Goal: Transaction & Acquisition: Purchase product/service

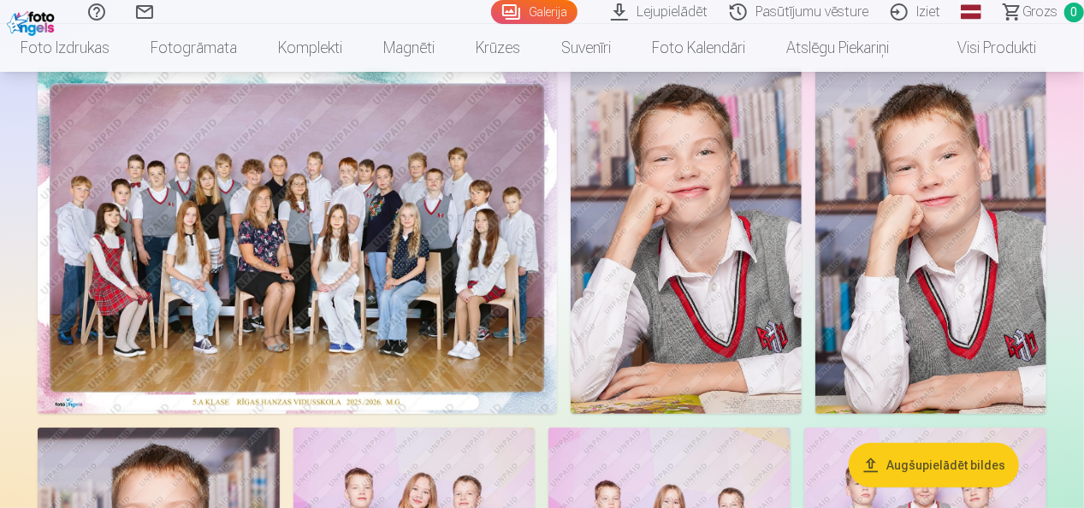
scroll to position [134, 0]
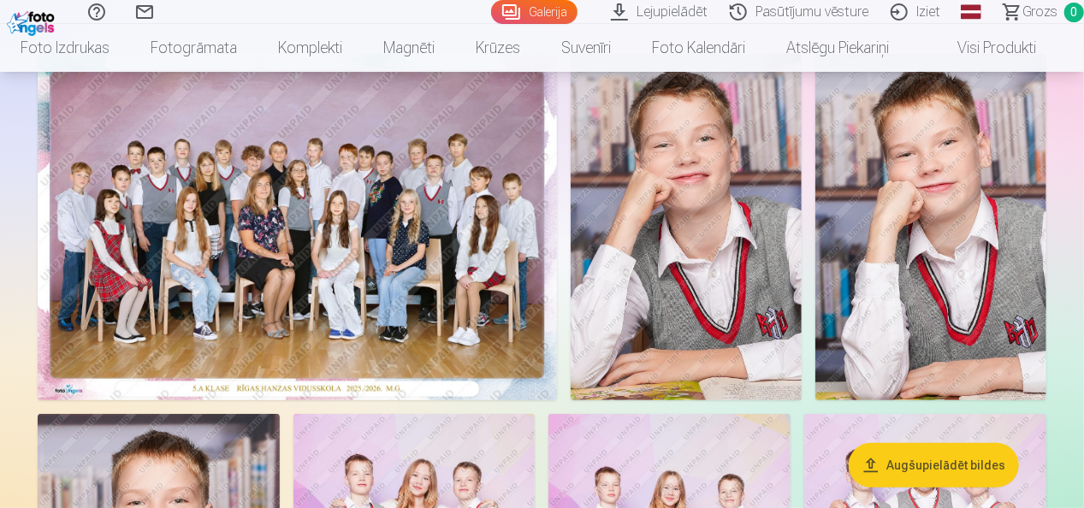
click at [365, 332] on img at bounding box center [297, 227] width 519 height 347
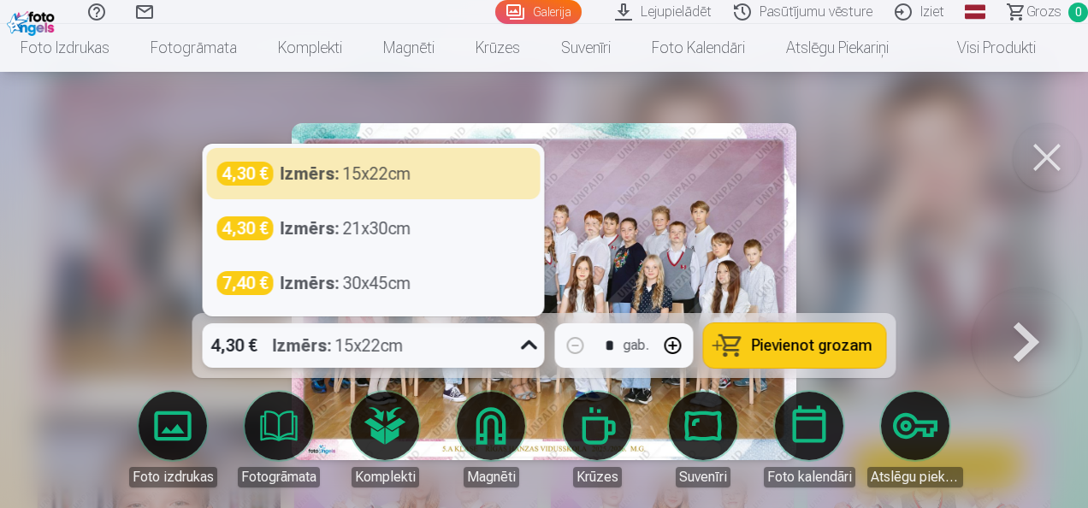
click at [531, 348] on icon at bounding box center [529, 345] width 27 height 27
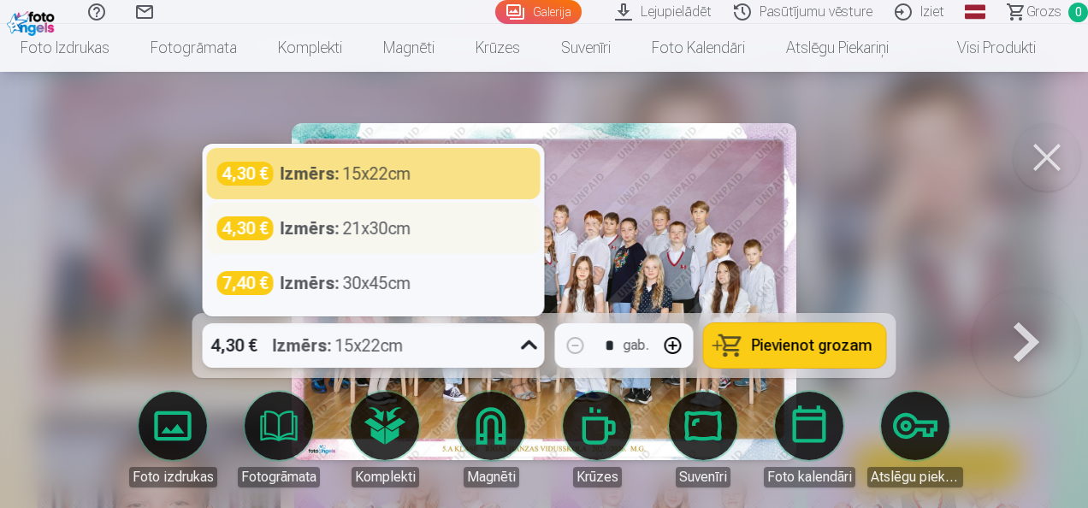
click at [436, 224] on div "4,30 € Izmērs : 21x30cm" at bounding box center [373, 228] width 313 height 24
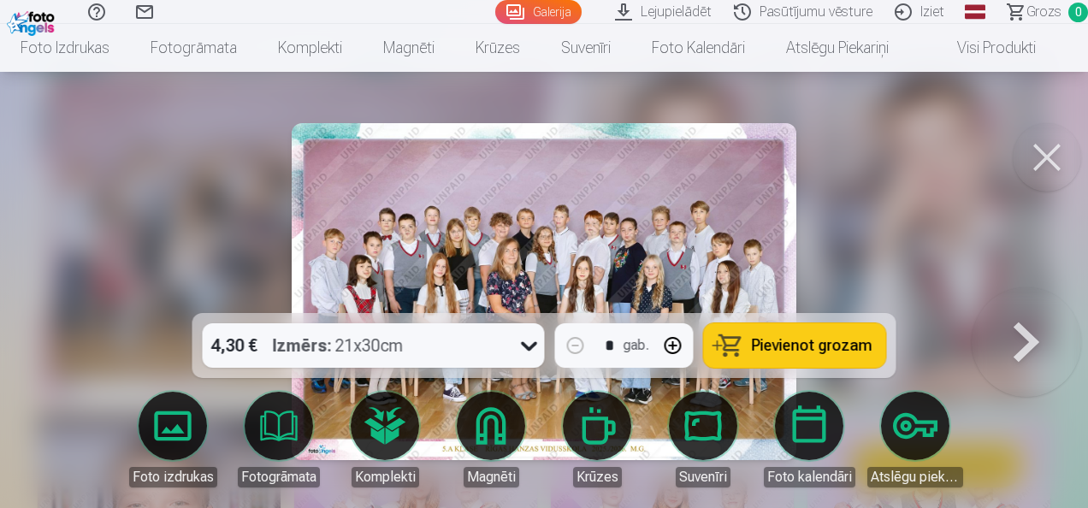
click at [819, 342] on span "Pievienot grozam" at bounding box center [812, 345] width 121 height 15
click at [1037, 163] on button at bounding box center [1047, 157] width 68 height 68
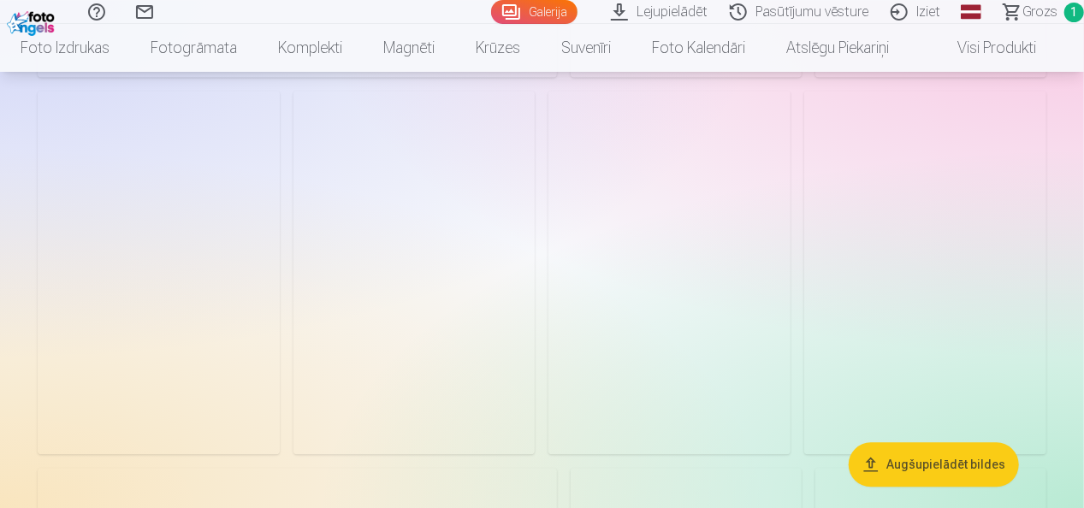
scroll to position [5207, 0]
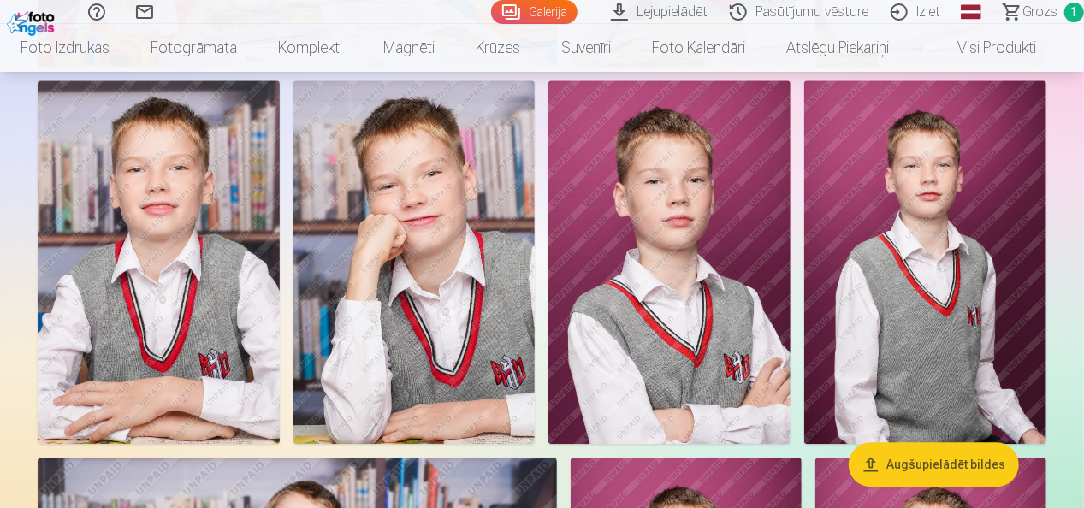
click at [695, 259] on img at bounding box center [669, 261] width 242 height 363
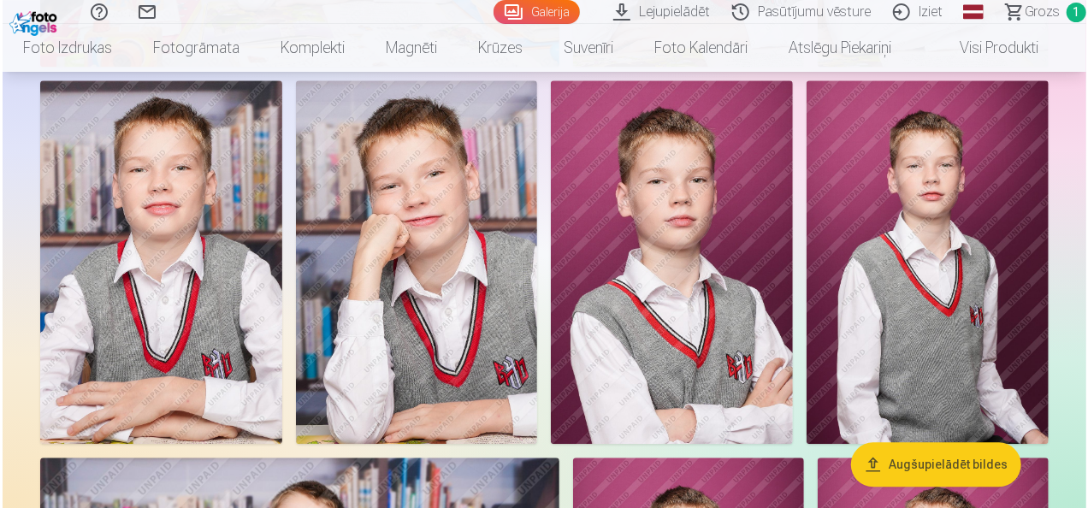
scroll to position [5226, 0]
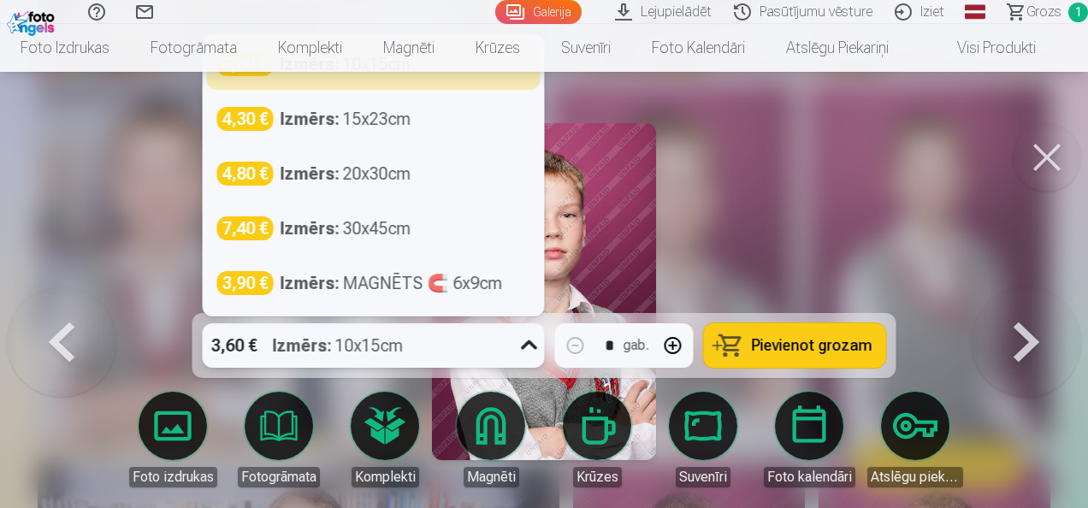
click at [525, 345] on icon at bounding box center [529, 345] width 16 height 9
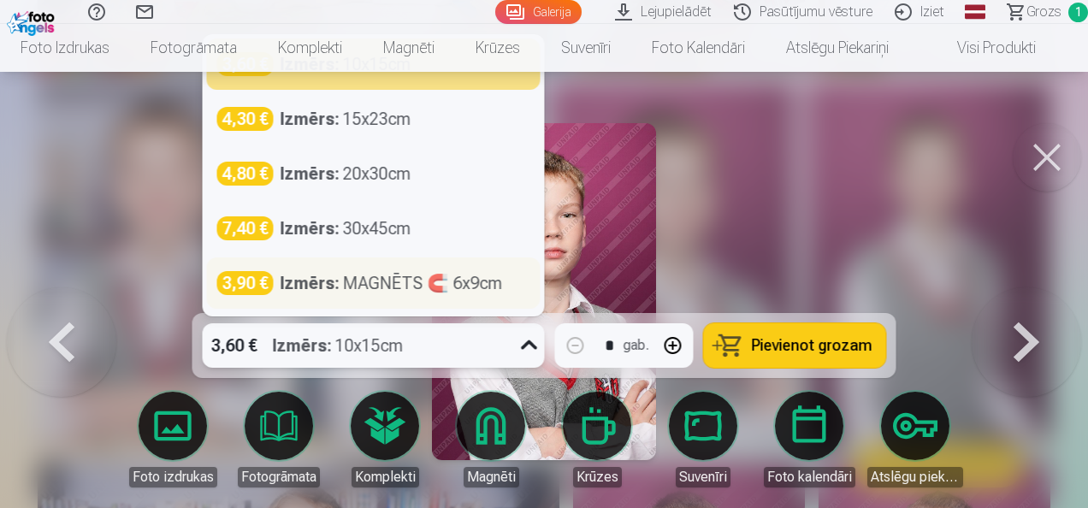
click at [414, 278] on div "Izmērs : MAGNĒTS 🧲 6x9cm" at bounding box center [392, 283] width 222 height 24
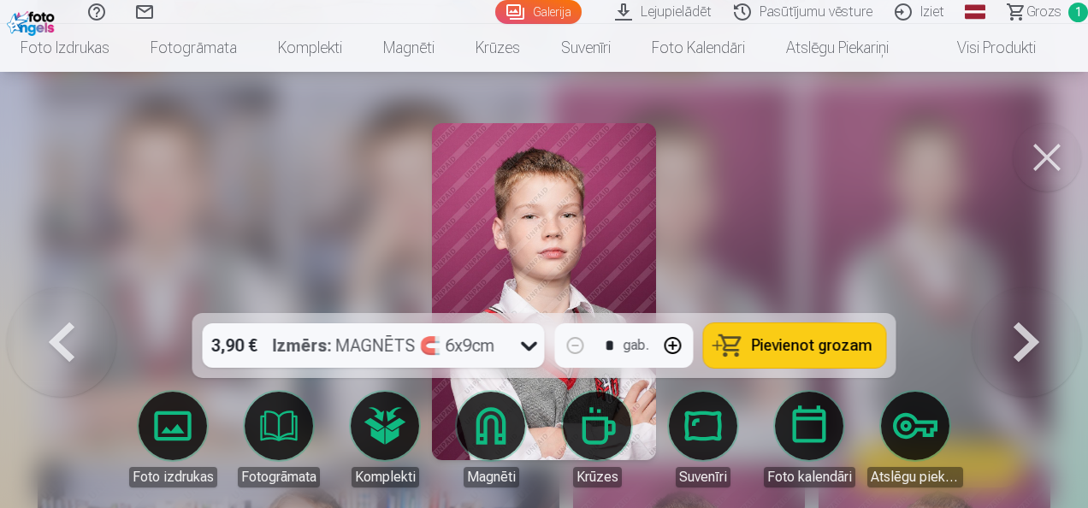
click at [797, 344] on span "Pievienot grozam" at bounding box center [812, 345] width 121 height 15
click at [1051, 165] on button at bounding box center [1047, 157] width 68 height 68
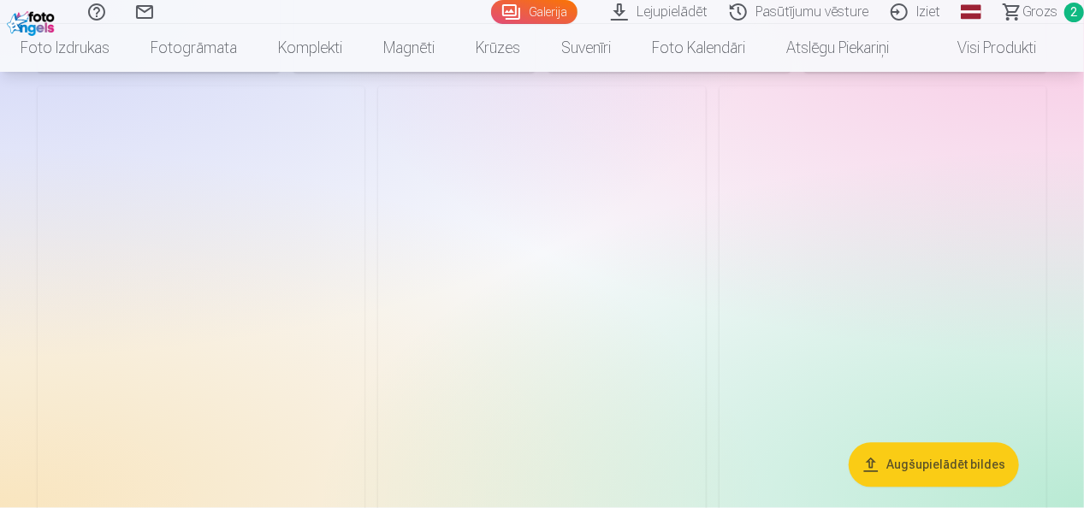
scroll to position [1591, 0]
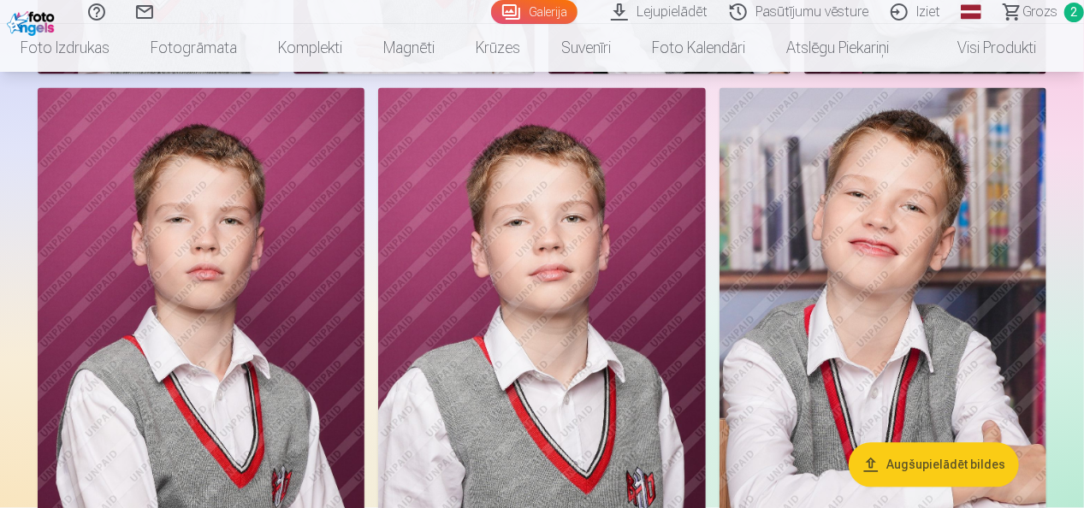
click at [279, 323] on img at bounding box center [201, 333] width 327 height 491
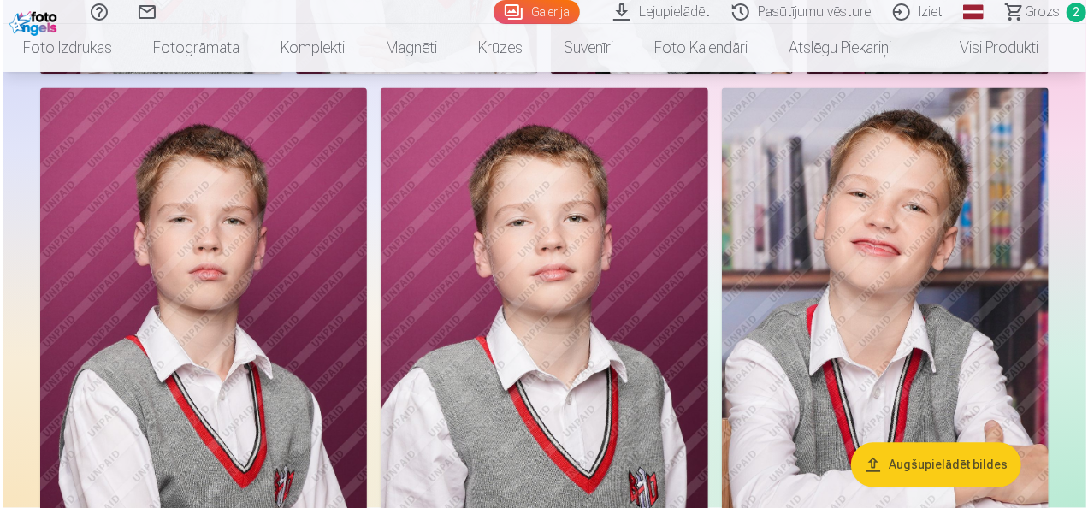
scroll to position [1595, 0]
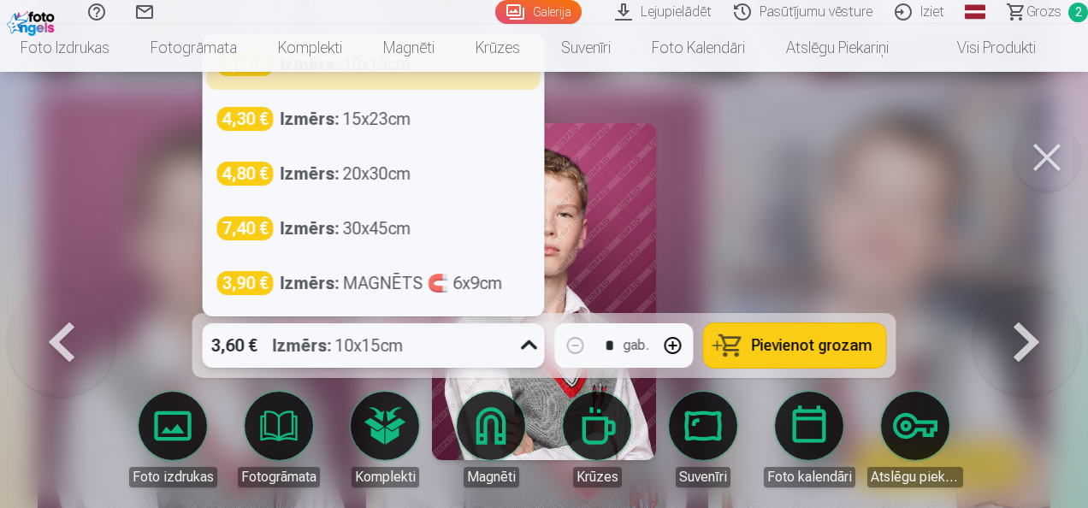
click at [531, 352] on icon at bounding box center [529, 345] width 27 height 27
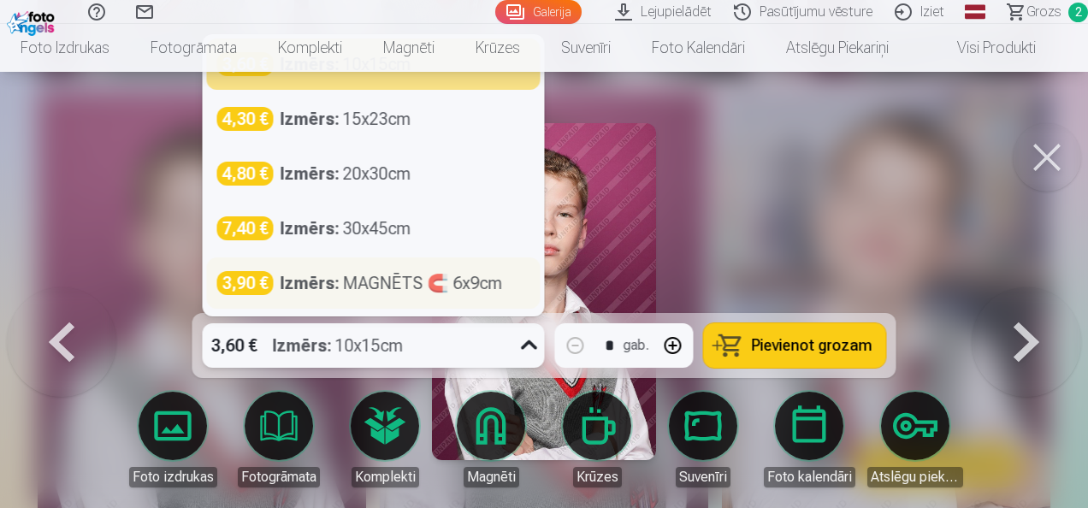
click at [469, 278] on div "Izmērs : MAGNĒTS 🧲 6x9cm" at bounding box center [392, 283] width 222 height 24
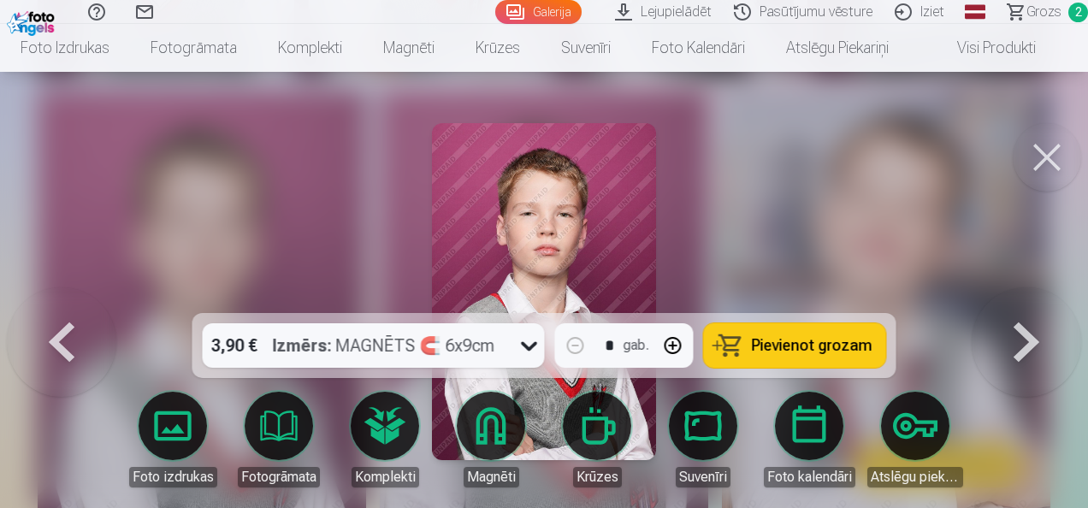
click at [1052, 164] on button at bounding box center [1047, 157] width 68 height 68
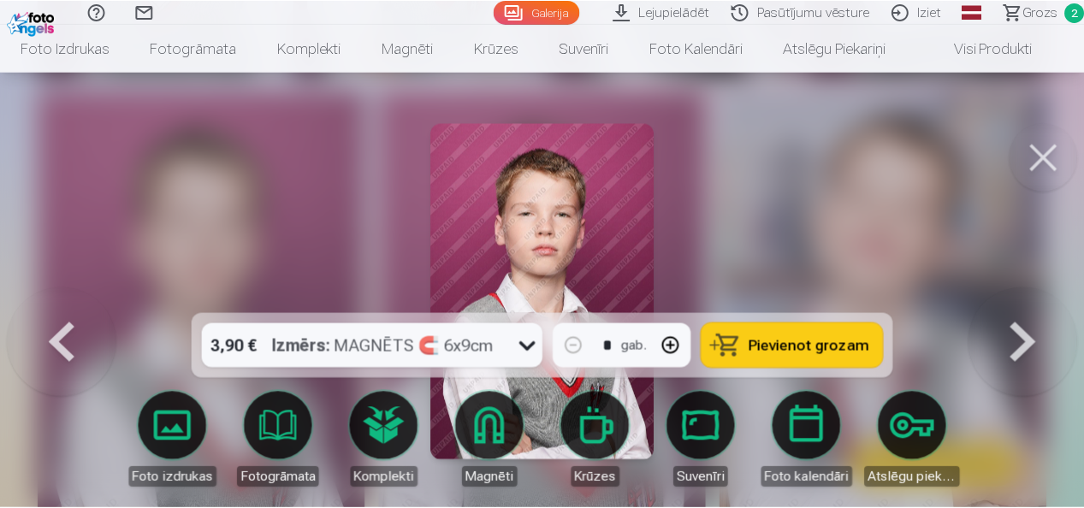
scroll to position [1591, 0]
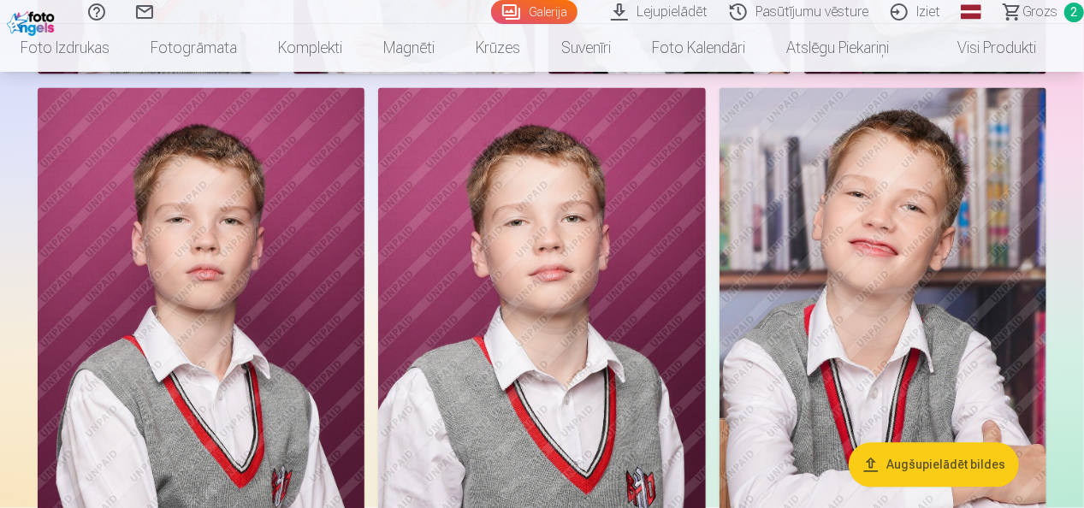
click at [246, 353] on img at bounding box center [201, 333] width 327 height 491
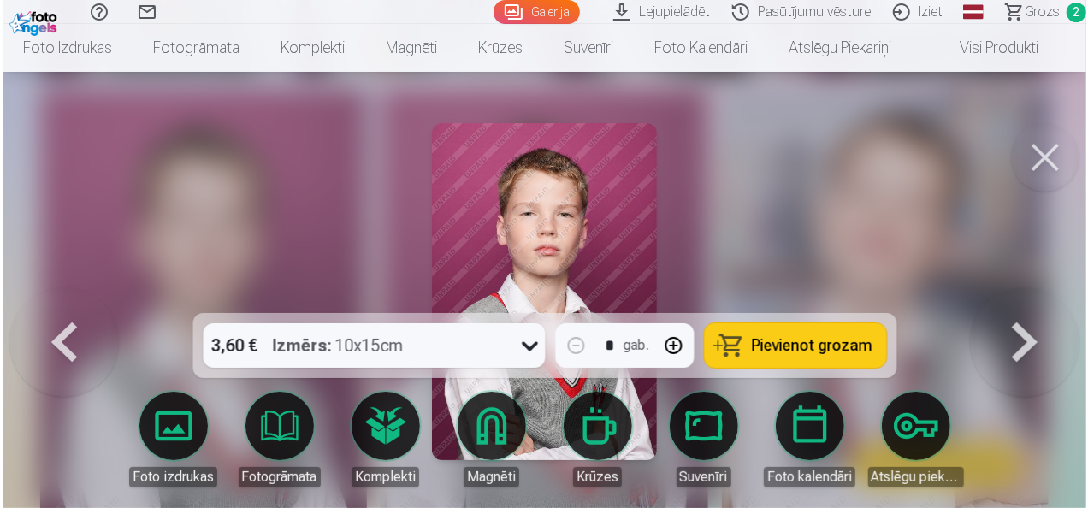
scroll to position [1595, 0]
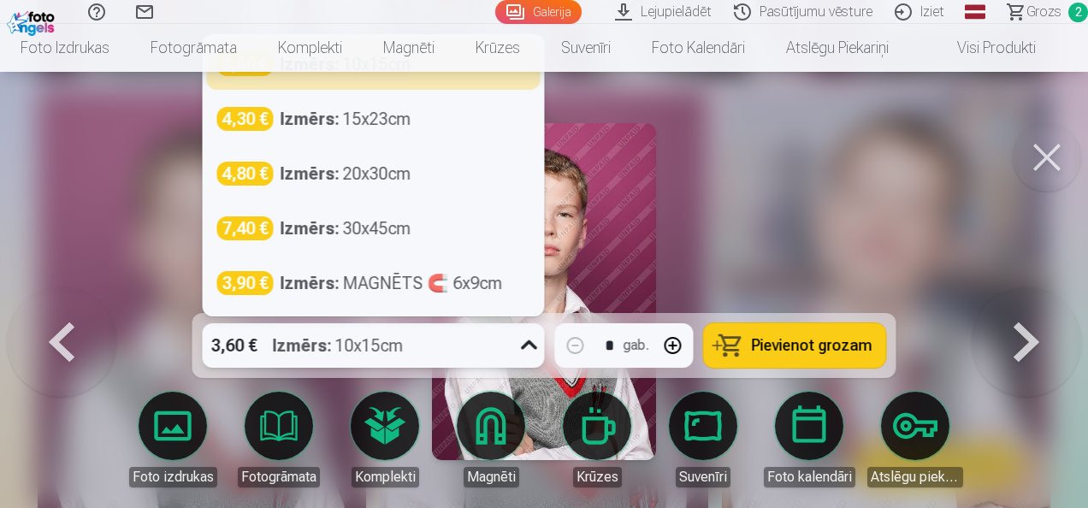
click at [531, 347] on icon at bounding box center [529, 345] width 27 height 27
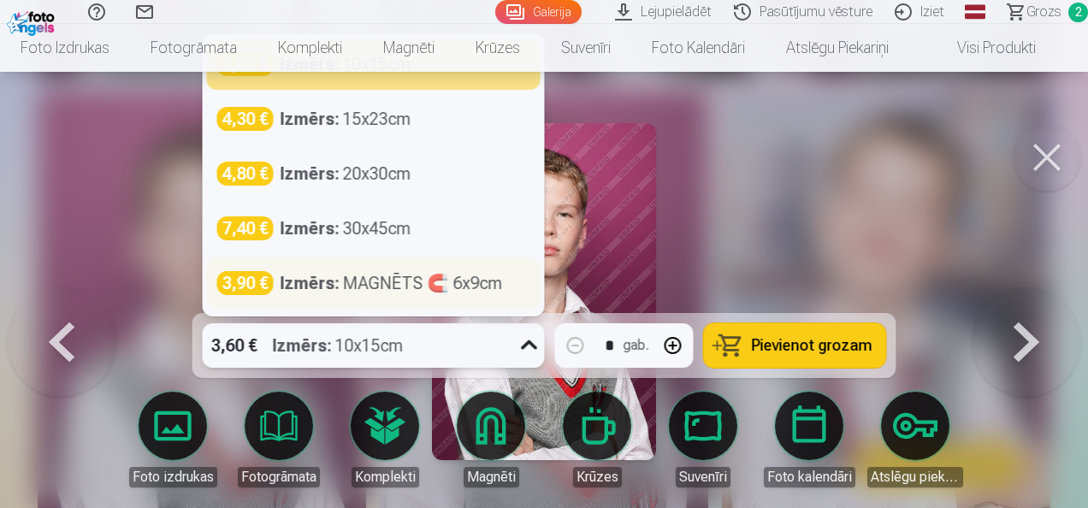
click at [465, 292] on div "Izmērs : MAGNĒTS 🧲 6x9cm" at bounding box center [392, 283] width 222 height 24
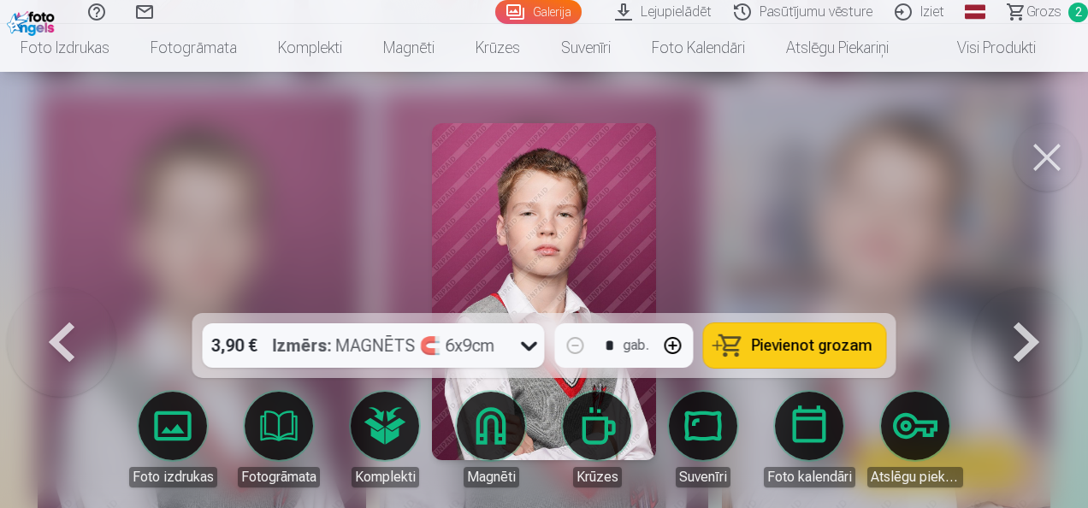
click at [779, 350] on span "Pievienot grozam" at bounding box center [812, 345] width 121 height 15
click at [1058, 162] on button at bounding box center [1047, 157] width 68 height 68
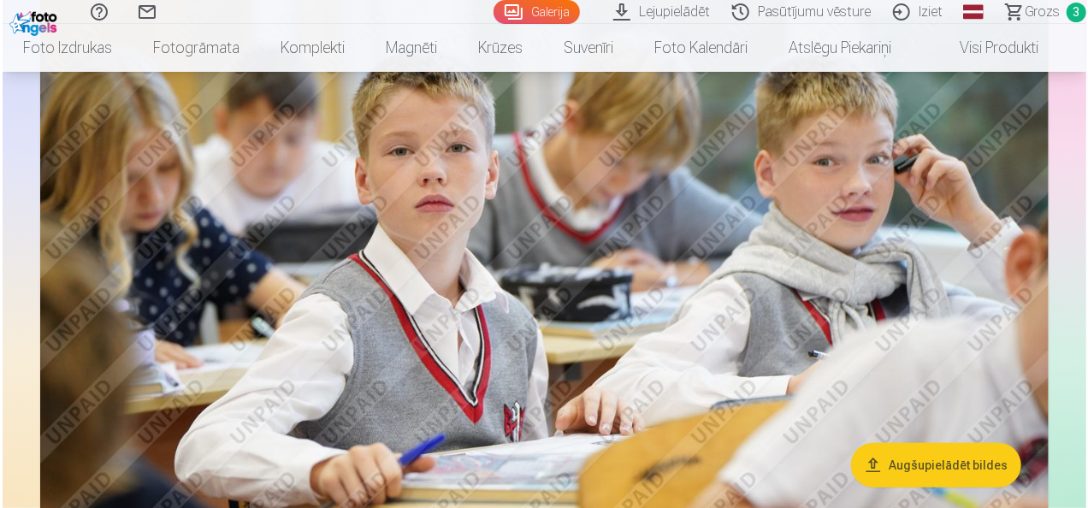
scroll to position [3649, 0]
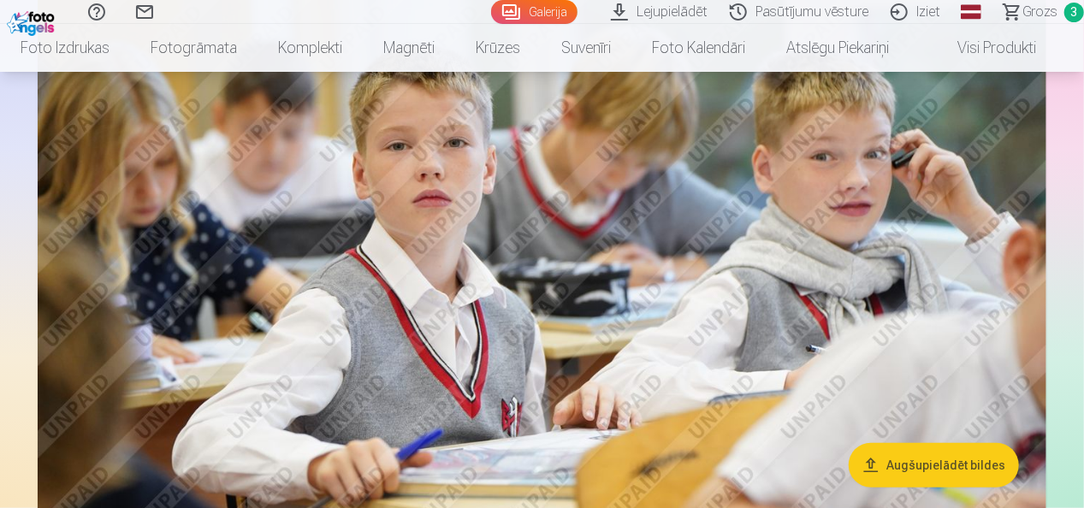
click at [631, 265] on img at bounding box center [542, 242] width 1009 height 673
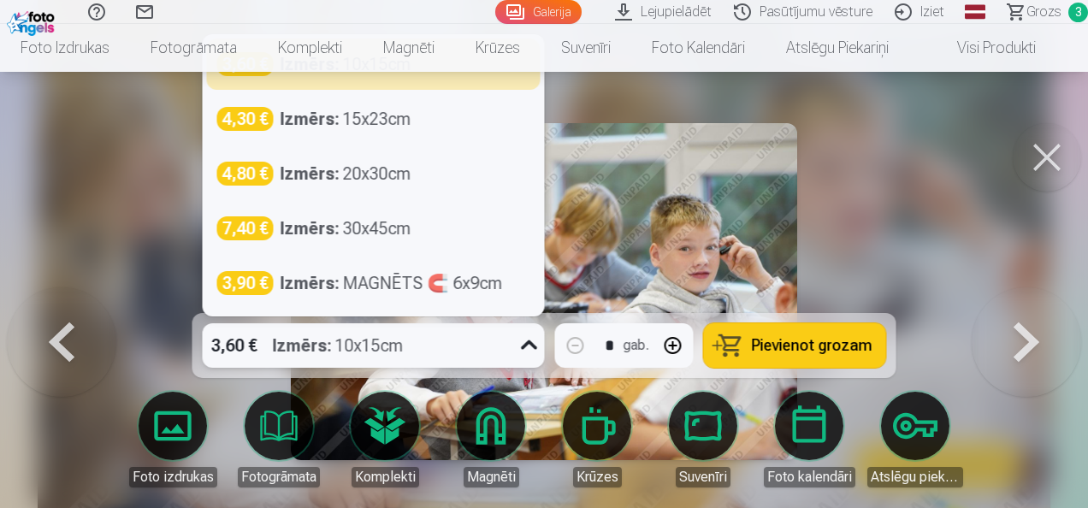
click at [530, 347] on icon at bounding box center [529, 345] width 27 height 27
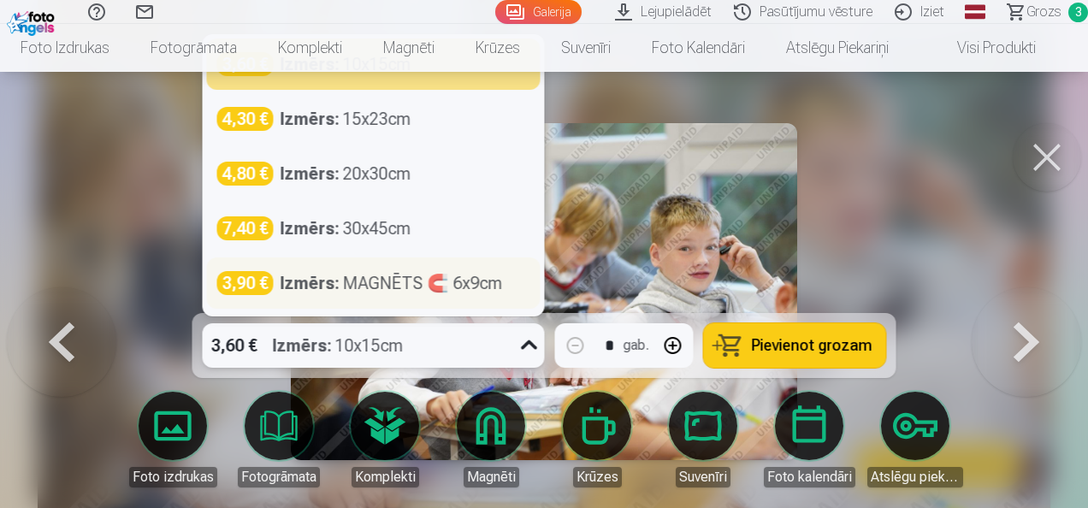
click at [460, 281] on div "Izmērs : MAGNĒTS 🧲 6x9cm" at bounding box center [392, 283] width 222 height 24
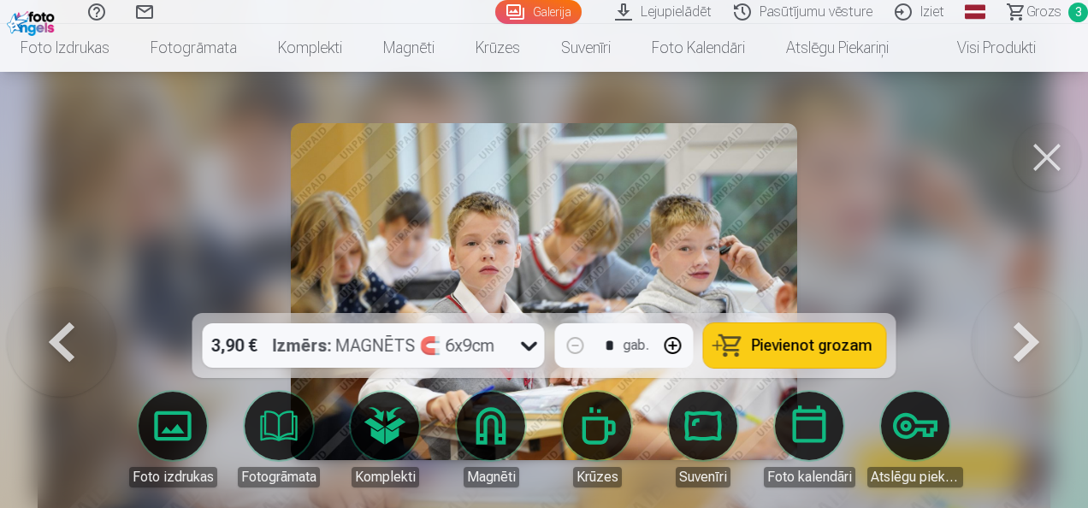
click at [787, 348] on span "Pievienot grozam" at bounding box center [812, 345] width 121 height 15
click at [1050, 153] on button at bounding box center [1047, 157] width 68 height 68
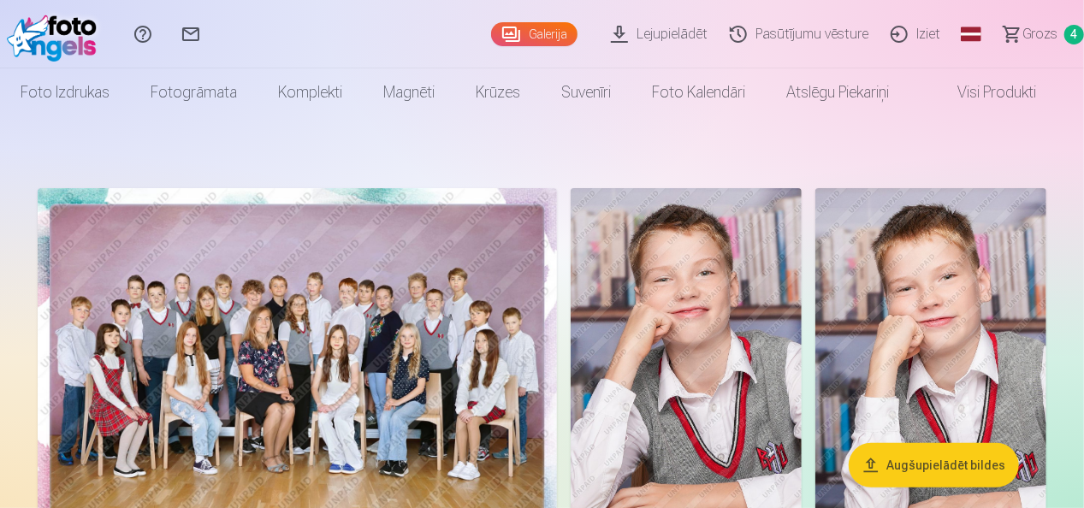
click at [1039, 43] on span "Grozs" at bounding box center [1040, 34] width 35 height 21
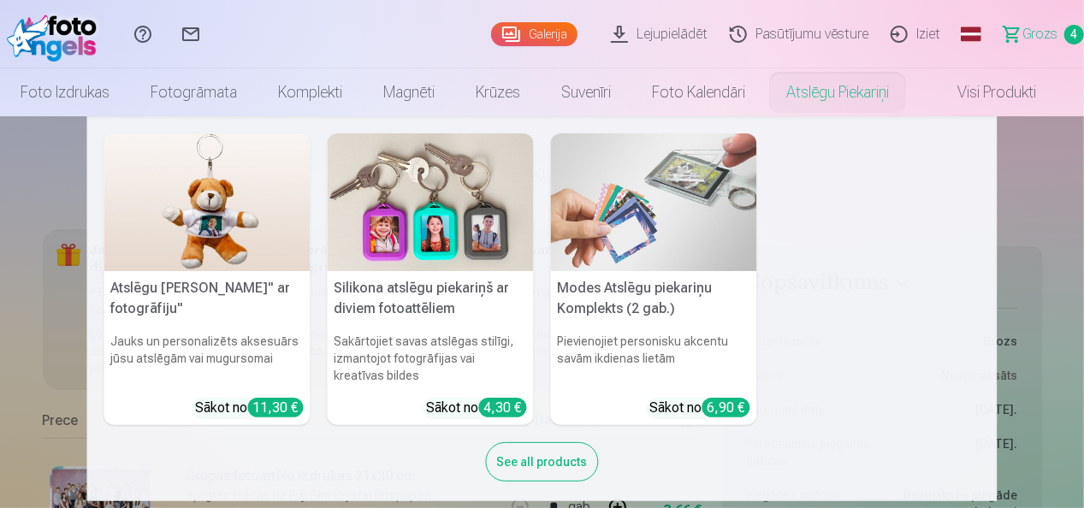
click at [1037, 257] on nav "Atslēgu piekariņš Lācītis" ar fotogrāfiju" Jauks un personalizēts aksesuārs jūs…" at bounding box center [542, 308] width 1084 height 385
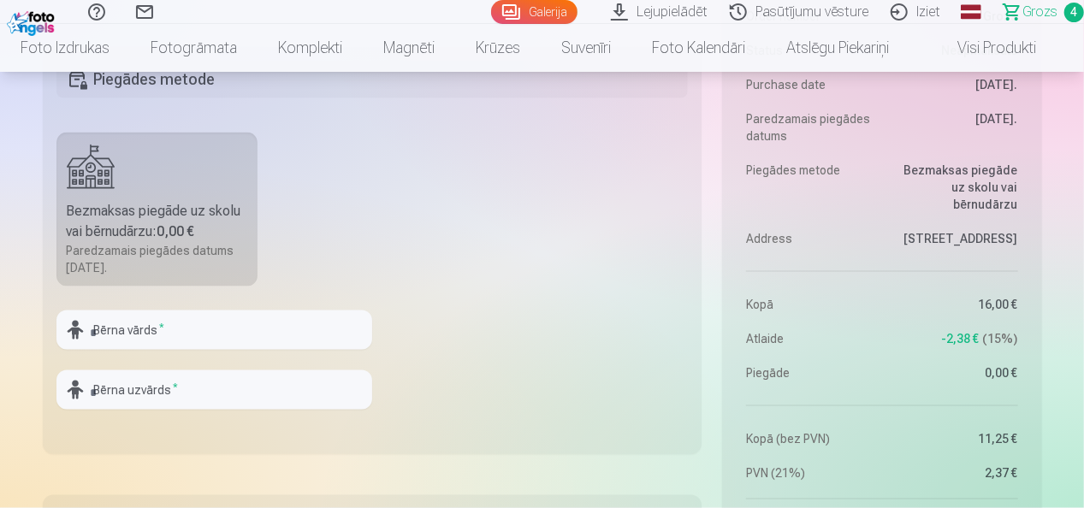
scroll to position [1099, 0]
click at [294, 334] on input "text" at bounding box center [214, 330] width 316 height 39
type input "*"
type input "*****"
type input "*******"
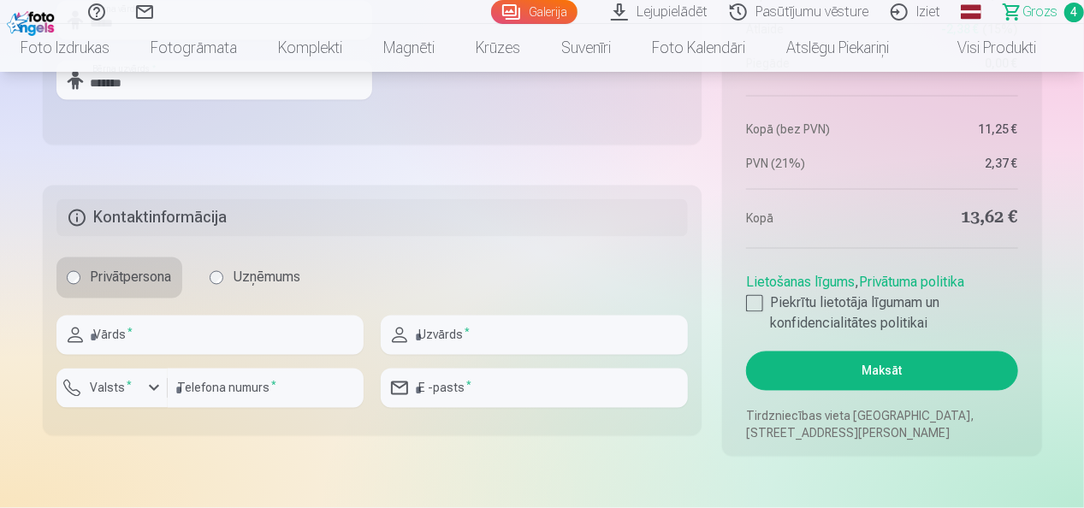
scroll to position [1410, 0]
type input "*****"
click at [279, 322] on input "text" at bounding box center [209, 334] width 307 height 39
type input "******"
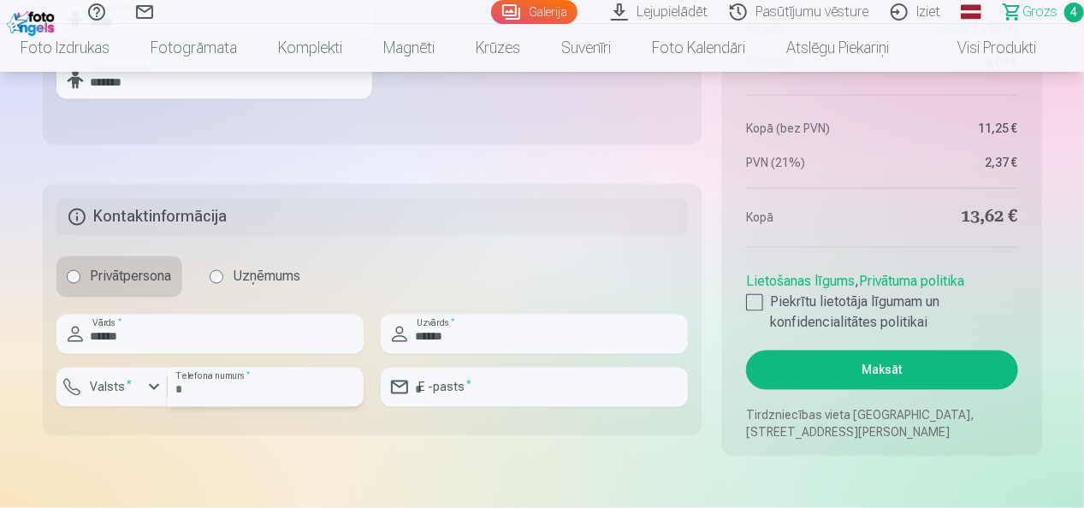
type input "********"
type input "**********"
click at [765, 308] on label "Piekrītu lietotāja līgumam un konfidencialitātes politikai" at bounding box center [881, 313] width 271 height 41
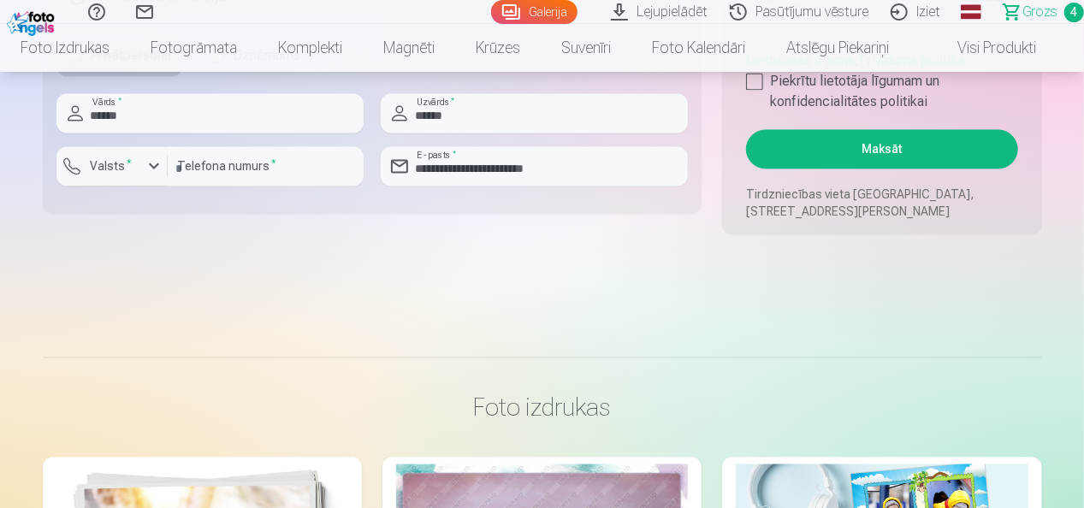
scroll to position [1639, 0]
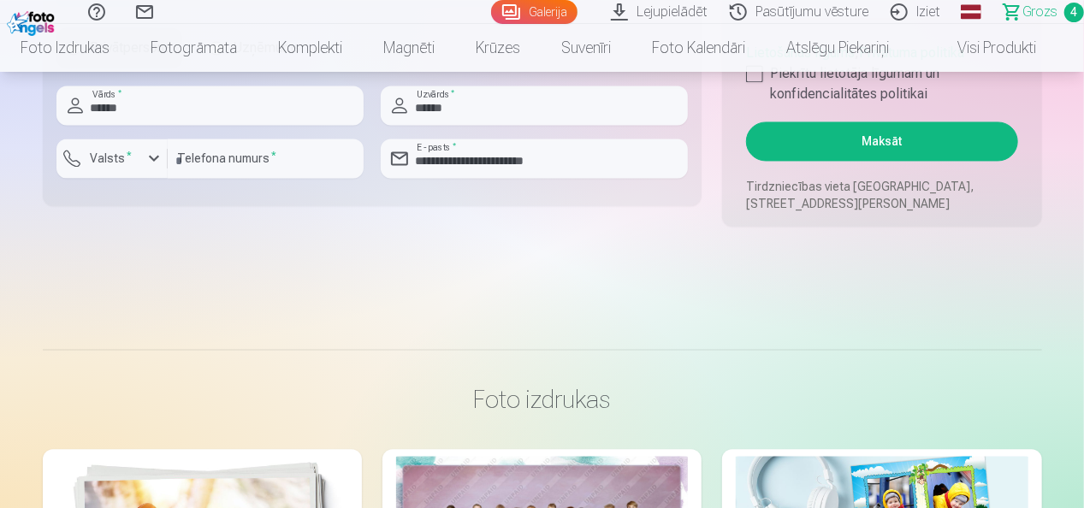
click at [914, 133] on button "Maksāt" at bounding box center [881, 141] width 271 height 39
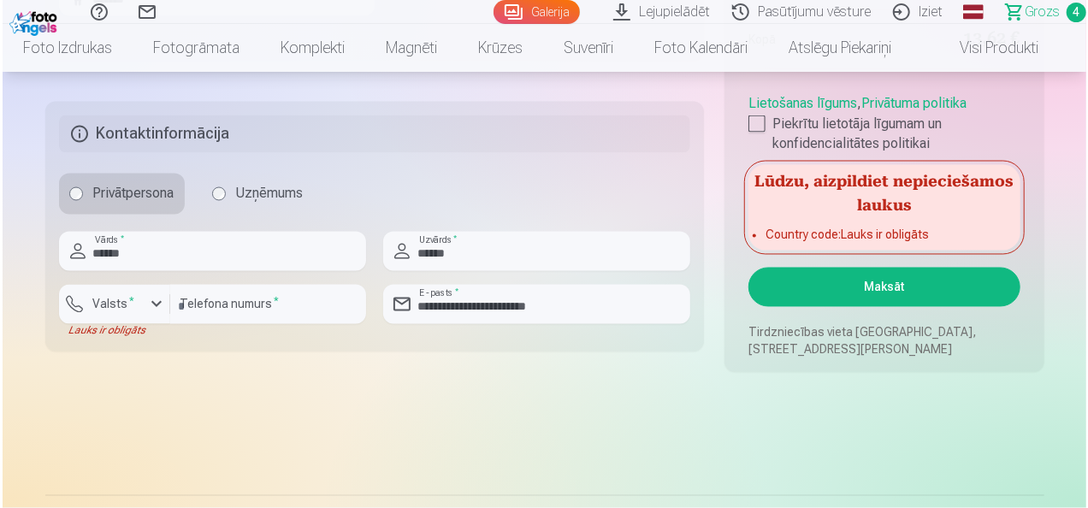
scroll to position [1491, 0]
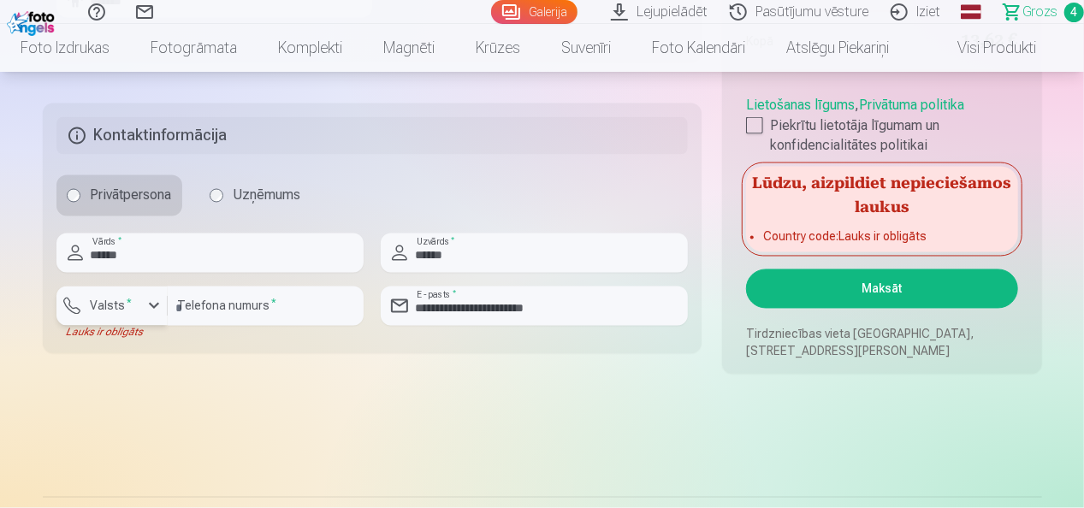
click at [147, 316] on button "Valsts *" at bounding box center [111, 306] width 111 height 39
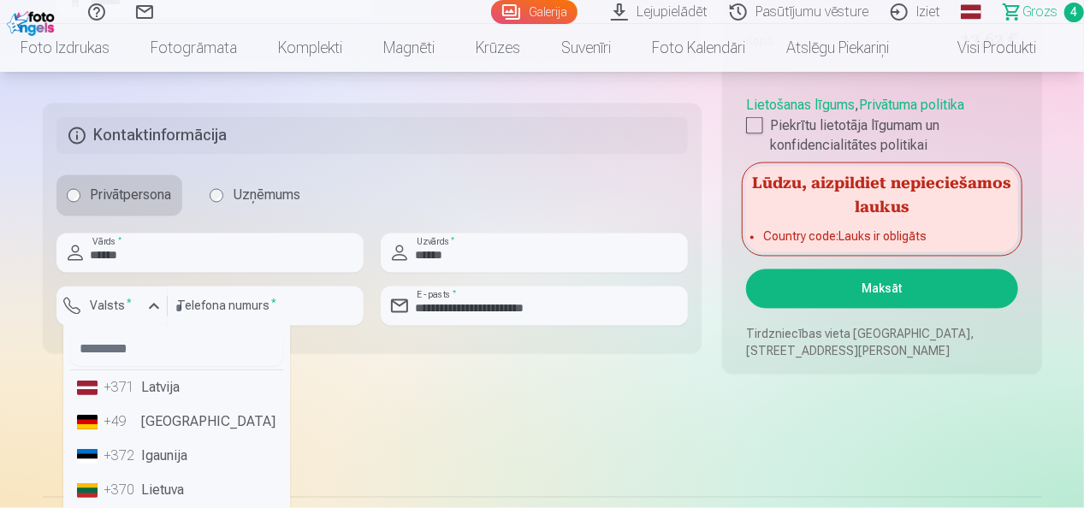
click at [150, 385] on li "+371 Latvija" at bounding box center [176, 388] width 213 height 34
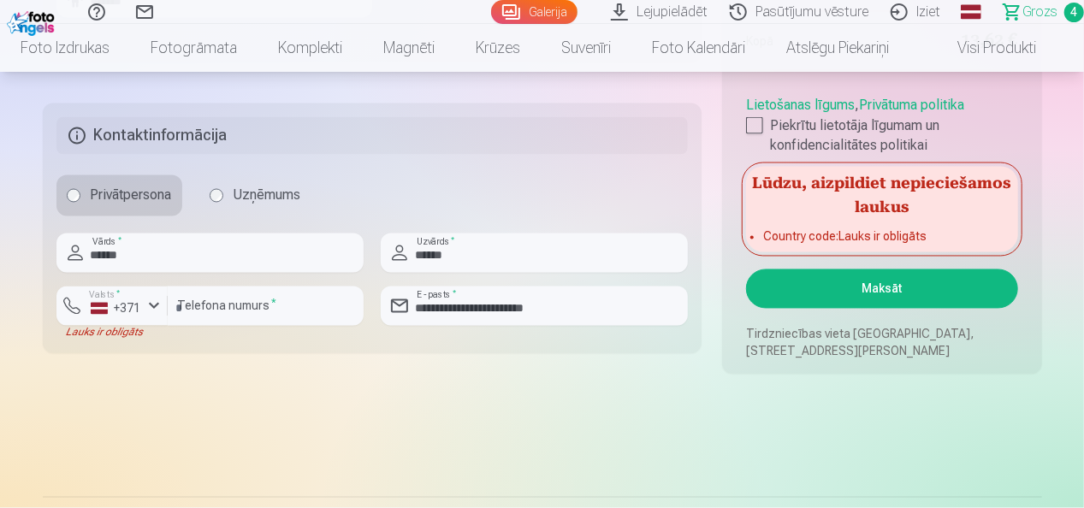
click at [853, 299] on button "Maksāt" at bounding box center [881, 289] width 271 height 39
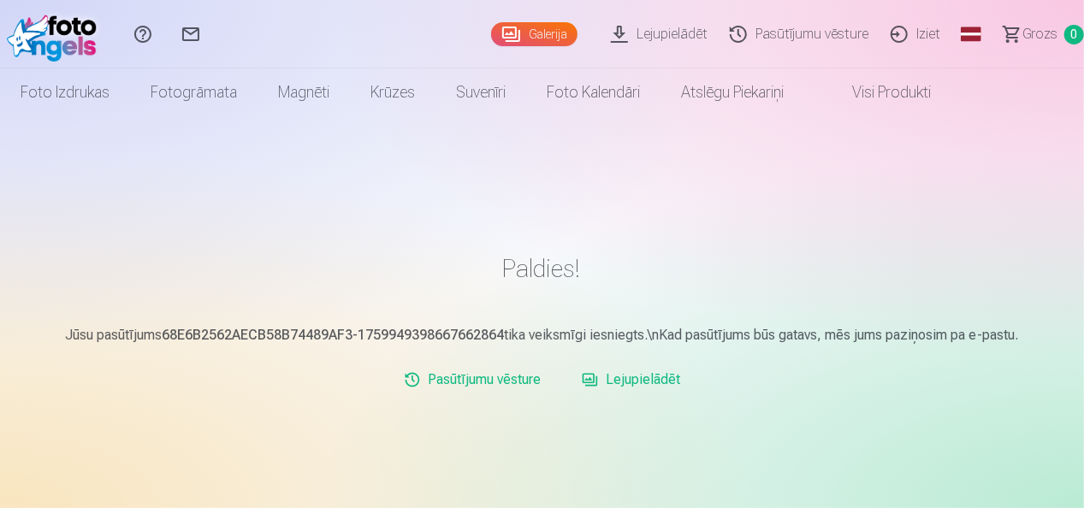
click at [926, 39] on link "Iziet" at bounding box center [918, 34] width 72 height 68
